Goal: Navigation & Orientation: Find specific page/section

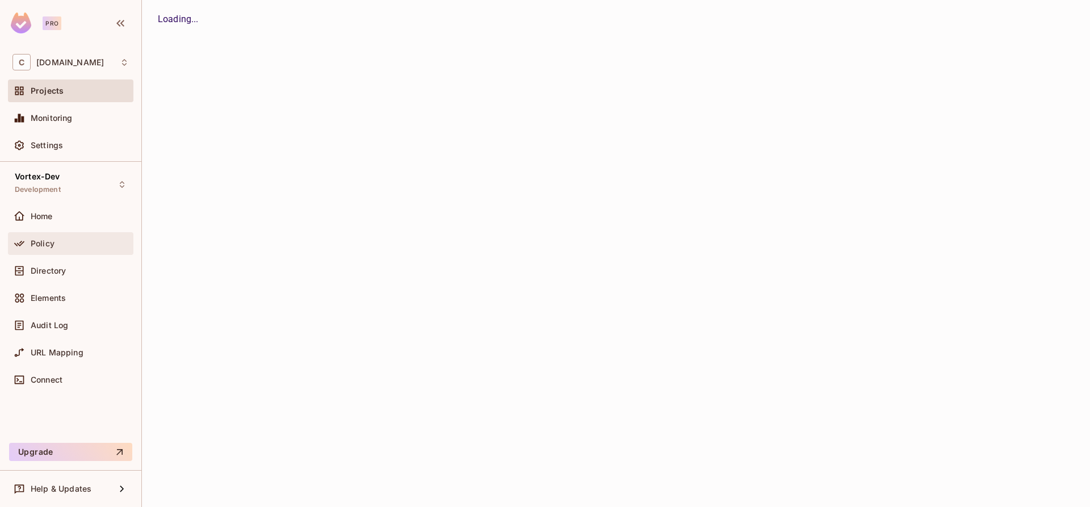
click at [49, 239] on span "Policy" at bounding box center [43, 243] width 24 height 9
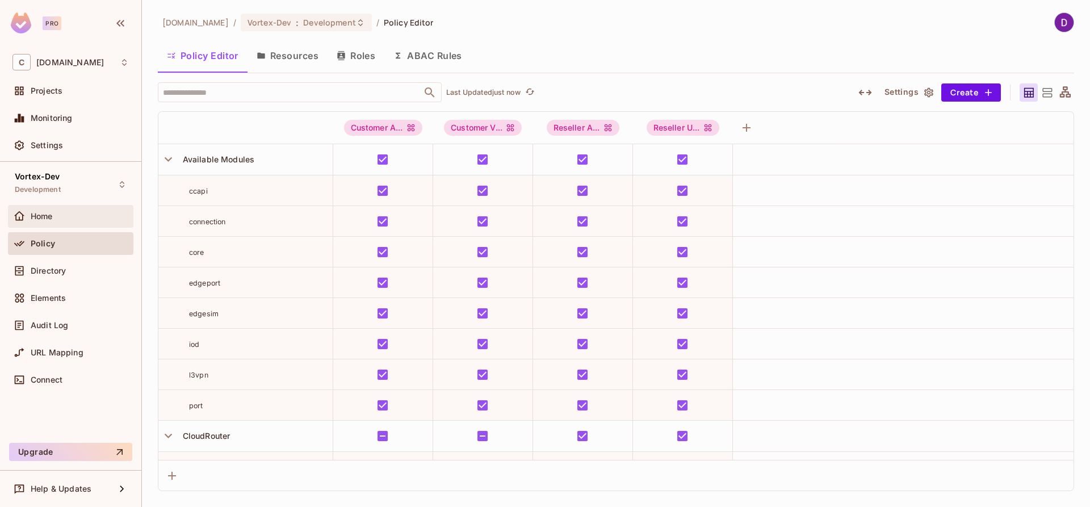
click at [65, 213] on div "Home" at bounding box center [80, 216] width 98 height 9
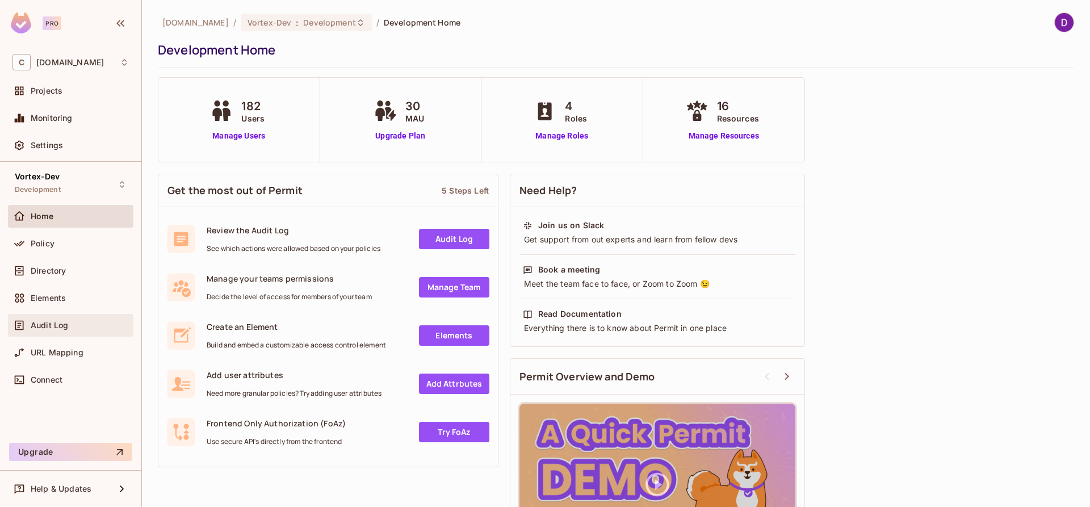
click at [45, 328] on span "Audit Log" at bounding box center [49, 325] width 37 height 9
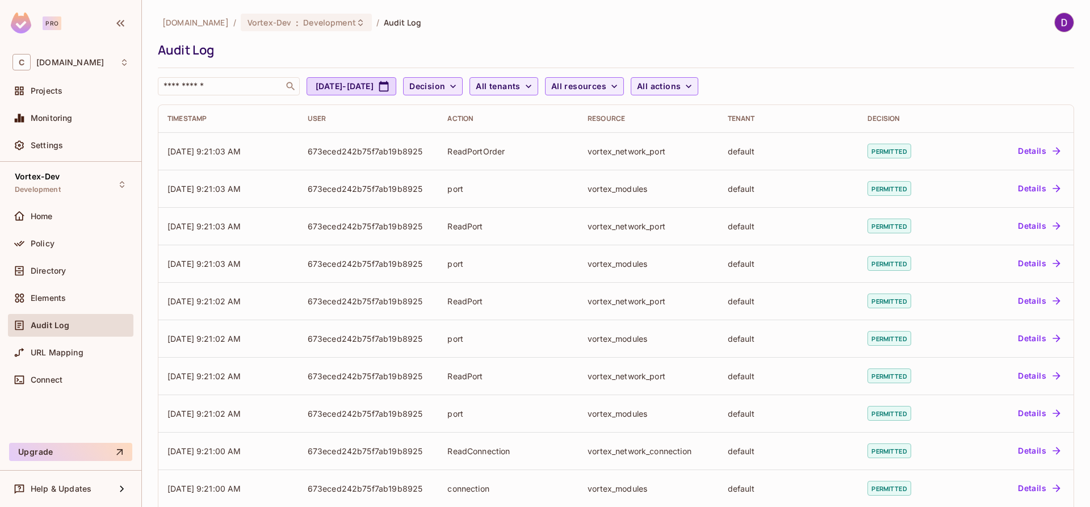
click at [445, 90] on span "Decision" at bounding box center [427, 86] width 36 height 14
click at [485, 131] on li "Denied" at bounding box center [487, 136] width 57 height 24
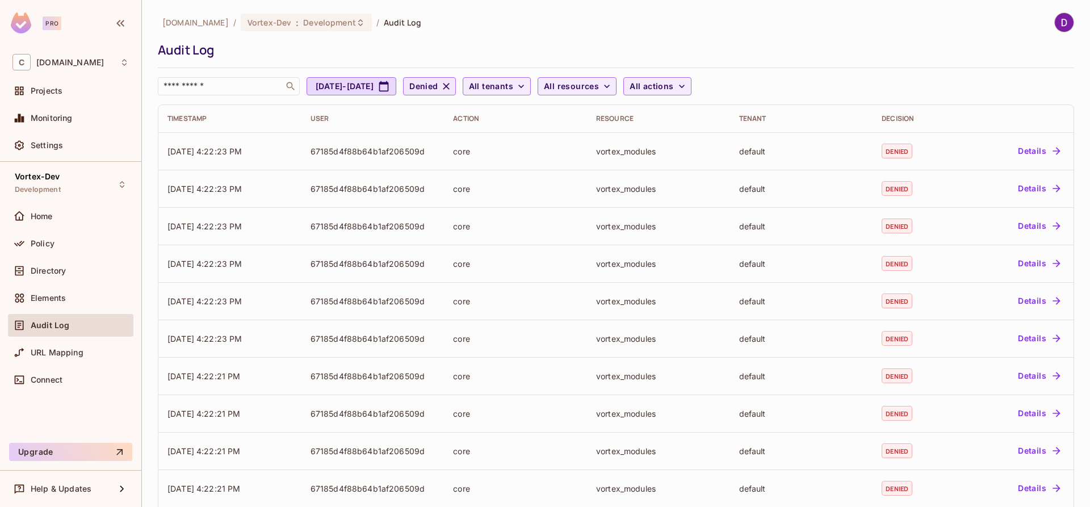
click at [438, 90] on span "Denied" at bounding box center [423, 86] width 28 height 14
click at [507, 138] on icon at bounding box center [507, 138] width 10 height 7
click at [450, 86] on icon "button" at bounding box center [446, 86] width 7 height 7
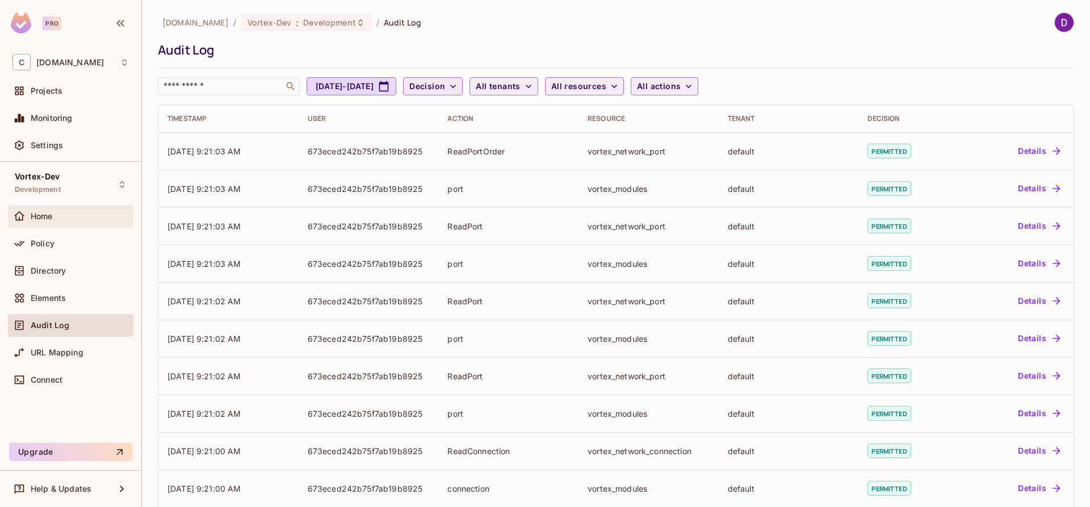
click at [46, 224] on div "Home" at bounding box center [70, 216] width 125 height 23
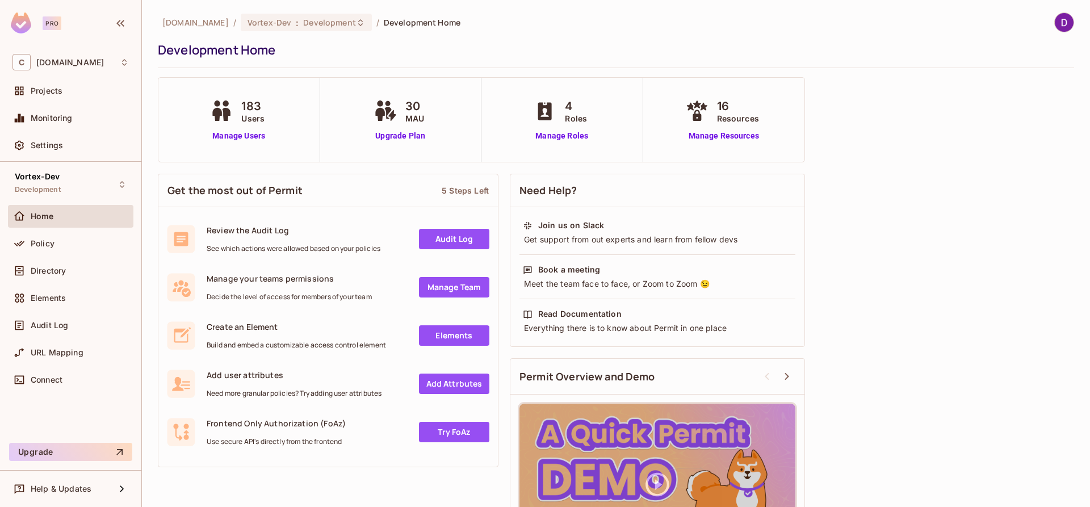
click at [73, 215] on div "Home" at bounding box center [80, 216] width 98 height 9
click at [61, 243] on div "Policy" at bounding box center [80, 243] width 98 height 9
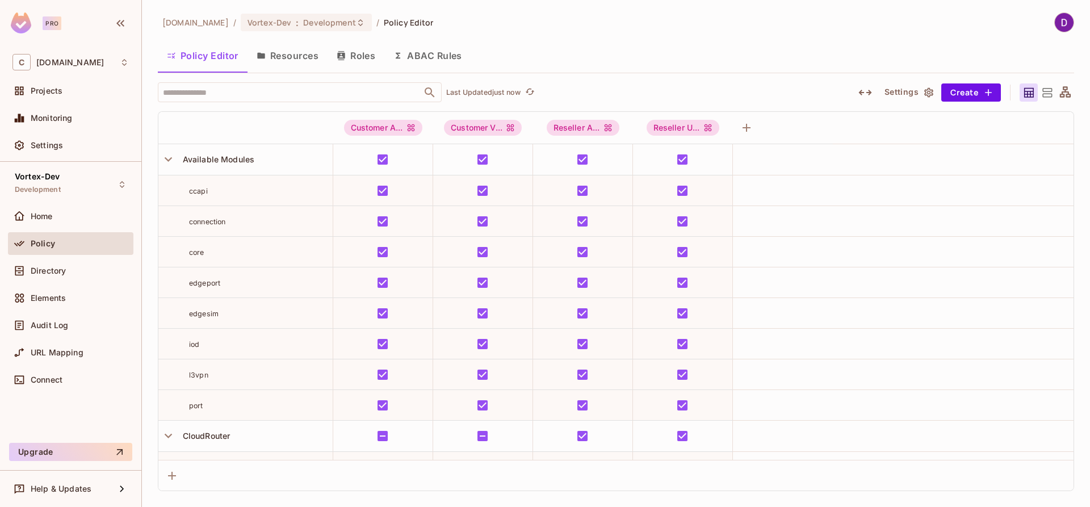
click at [359, 58] on button "Roles" at bounding box center [356, 55] width 57 height 28
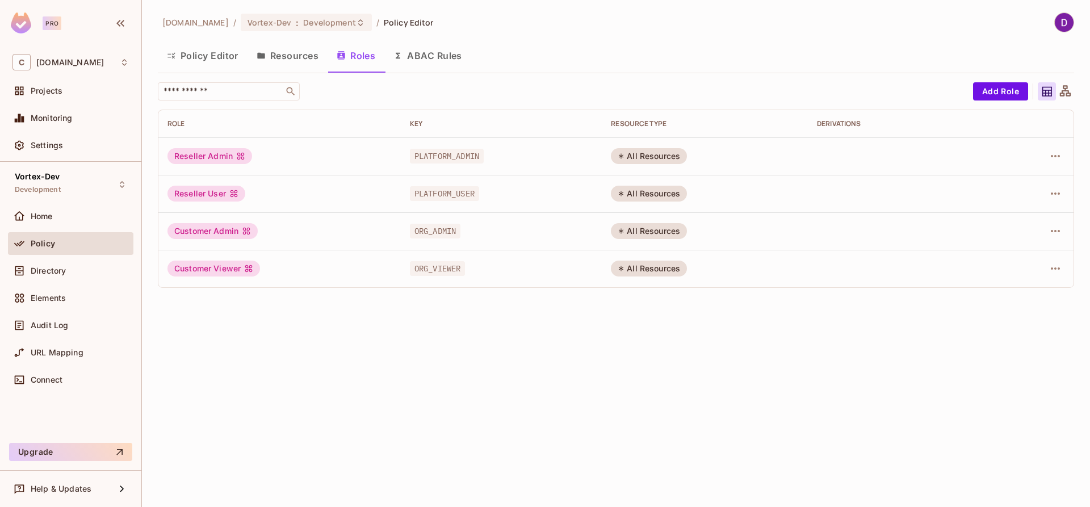
click at [305, 56] on button "Resources" at bounding box center [287, 55] width 80 height 28
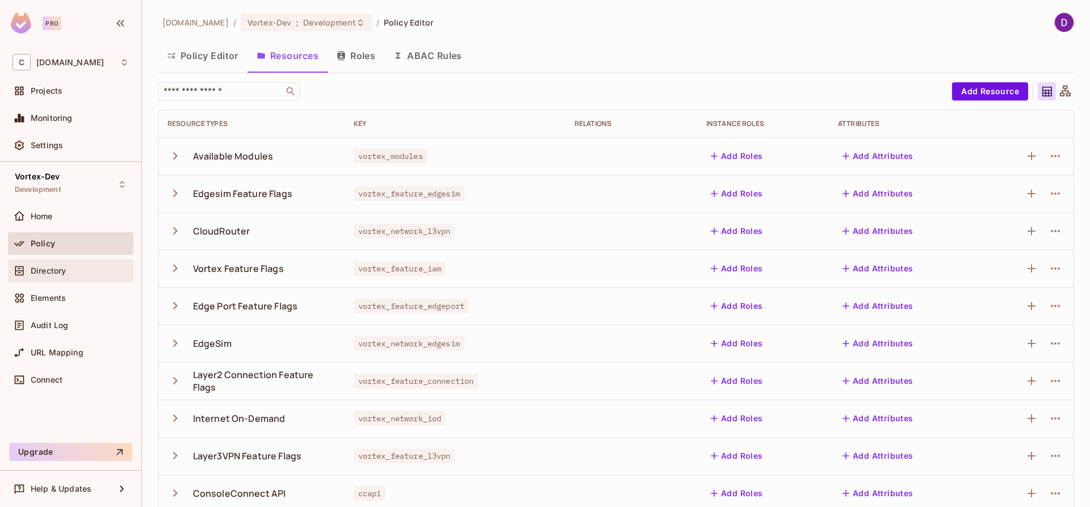
click at [49, 270] on span "Directory" at bounding box center [48, 270] width 35 height 9
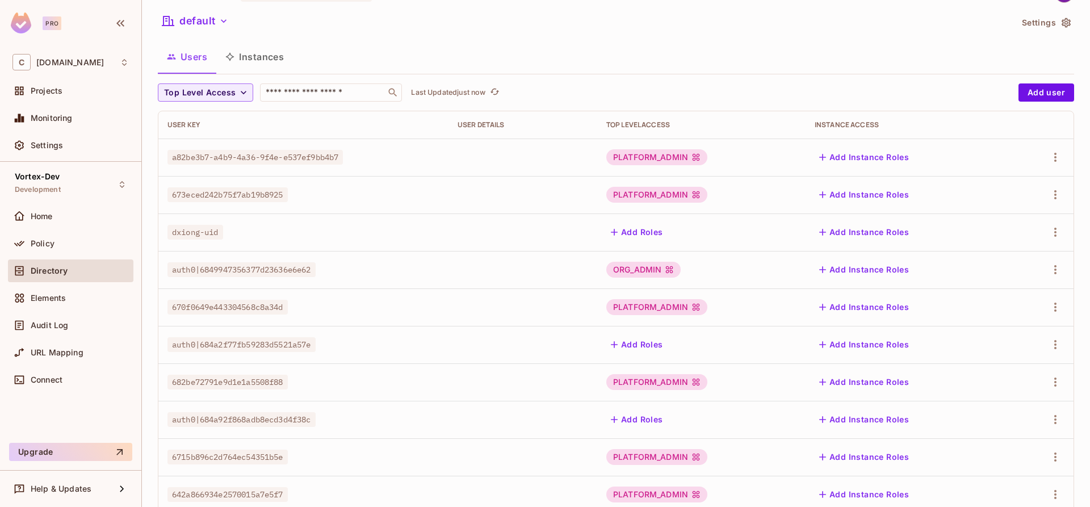
scroll to position [286, 0]
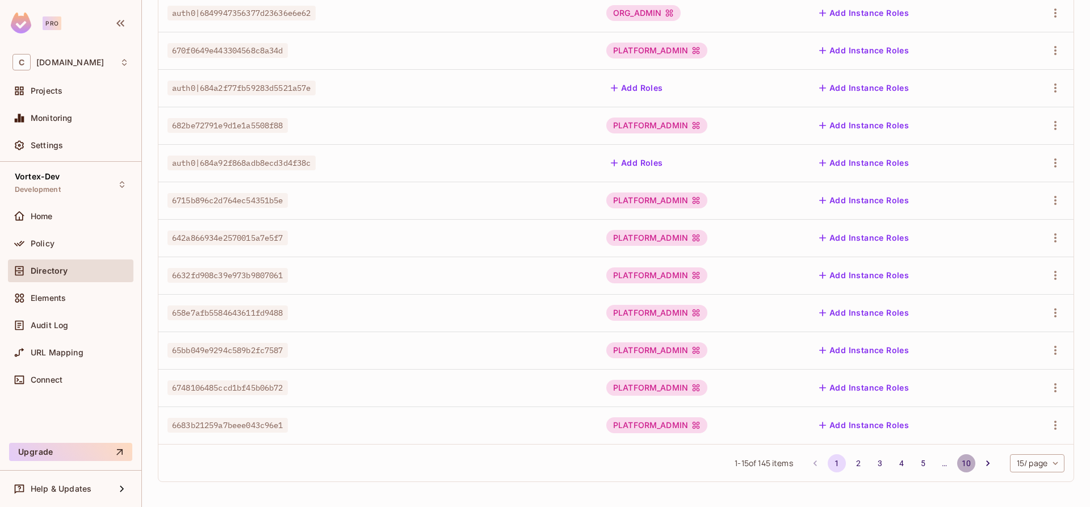
click at [957, 465] on button "10" at bounding box center [966, 463] width 18 height 18
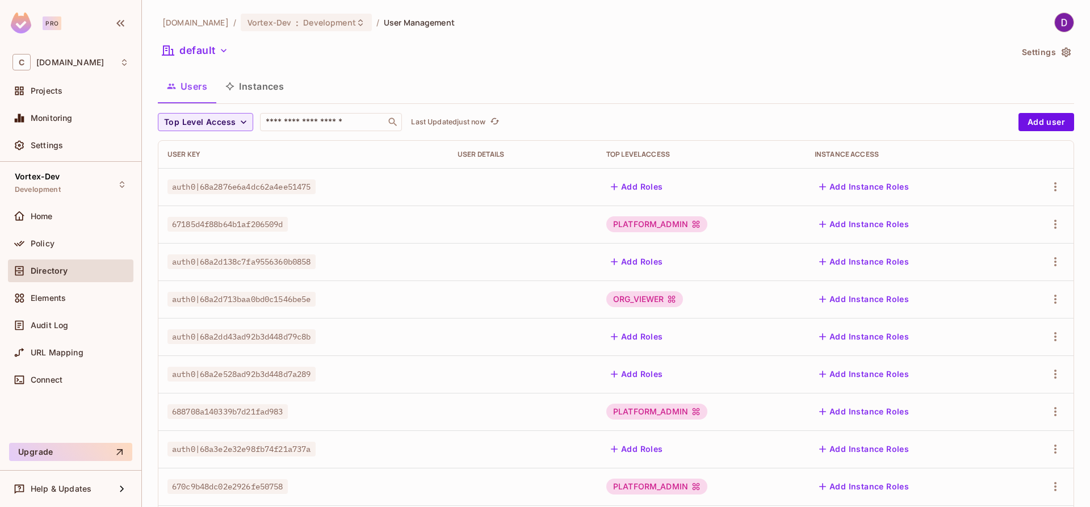
scroll to position [99, 0]
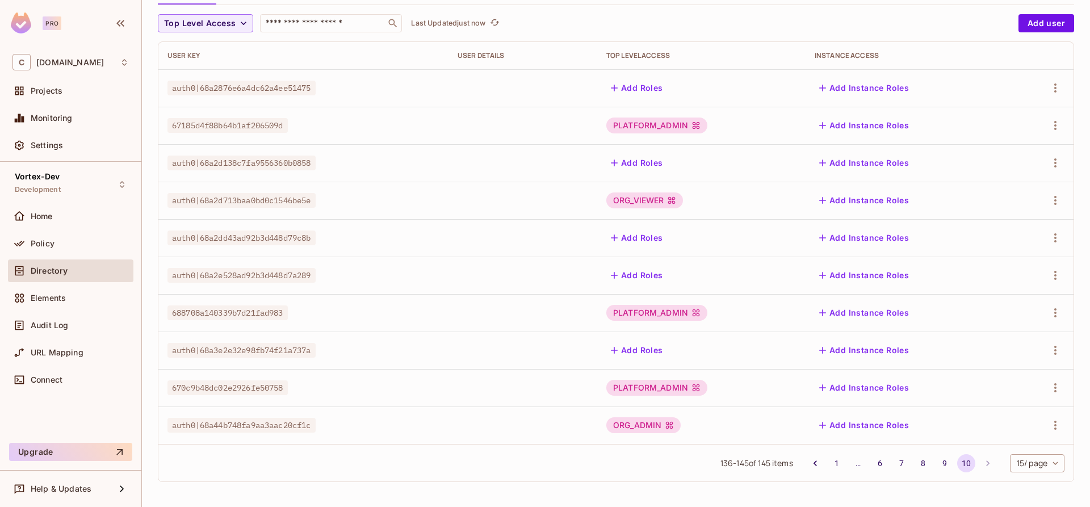
click at [1033, 467] on body "Pro C [DOMAIN_NAME] Projects Monitoring Settings Vortex-Dev Development Home Po…" at bounding box center [545, 253] width 1090 height 507
click at [1026, 481] on li "100 / page" at bounding box center [1027, 481] width 57 height 24
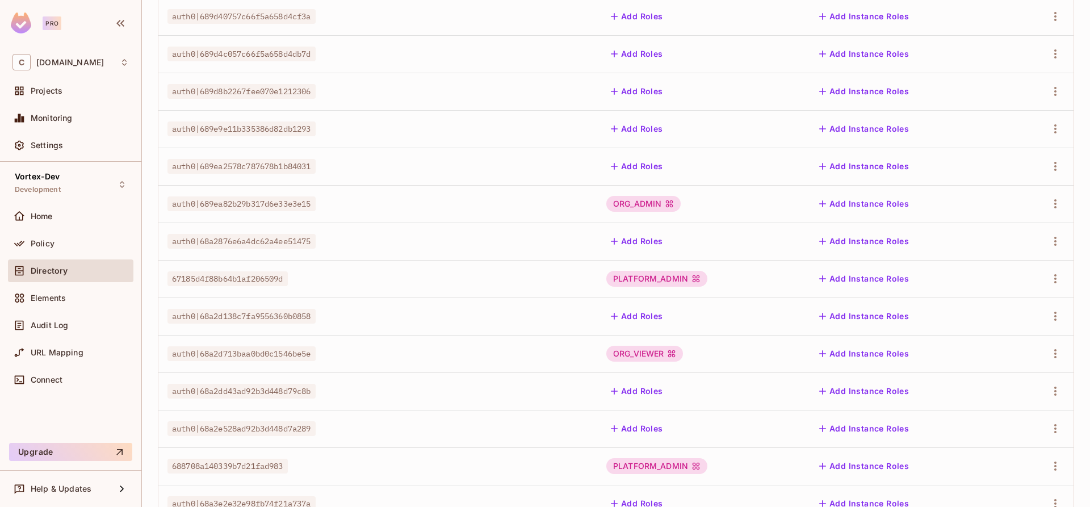
scroll to position [1410, 0]
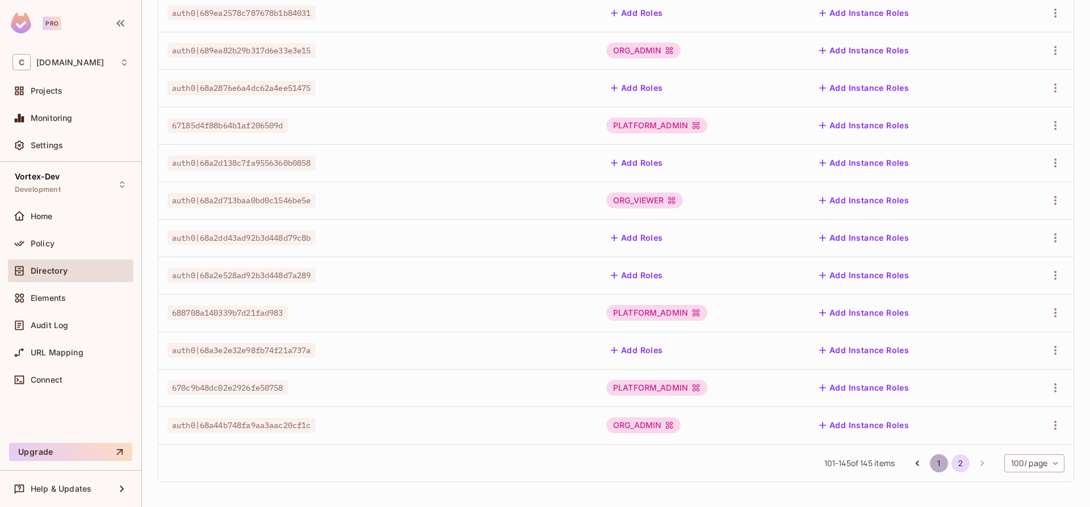
click at [930, 467] on button "1" at bounding box center [939, 463] width 18 height 18
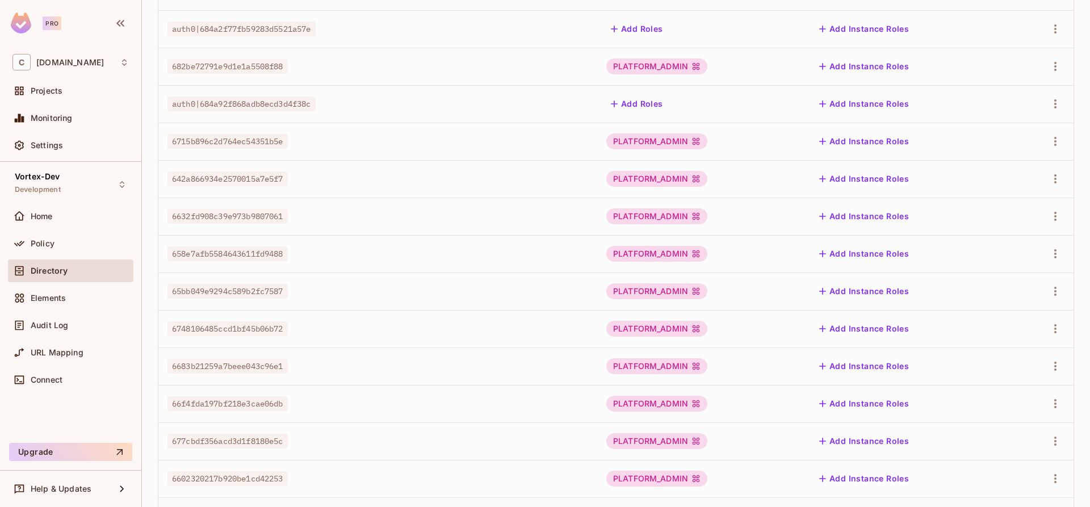
scroll to position [0, 0]
